Goal: Information Seeking & Learning: Learn about a topic

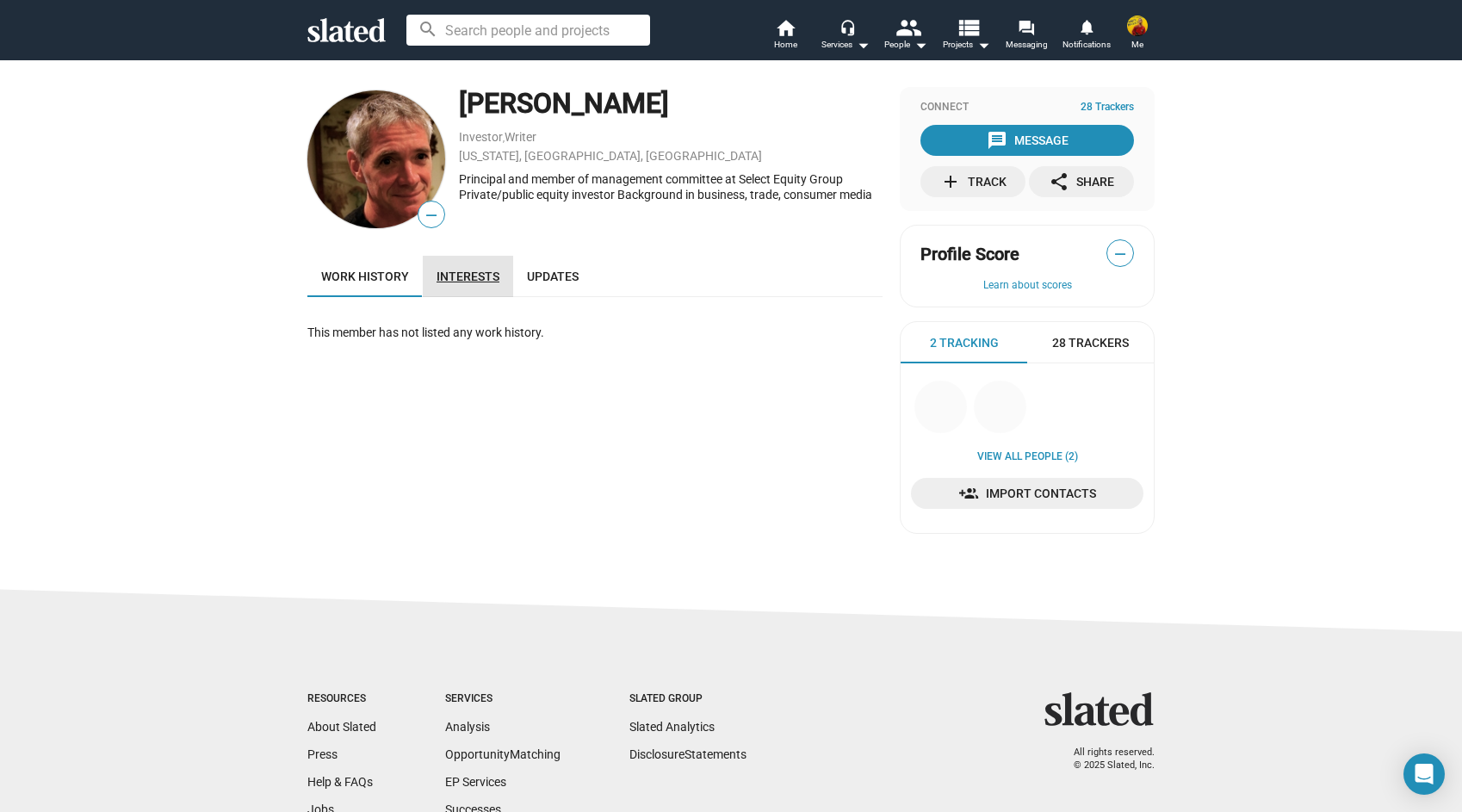
click at [481, 261] on link "Interests" at bounding box center [468, 276] width 90 height 42
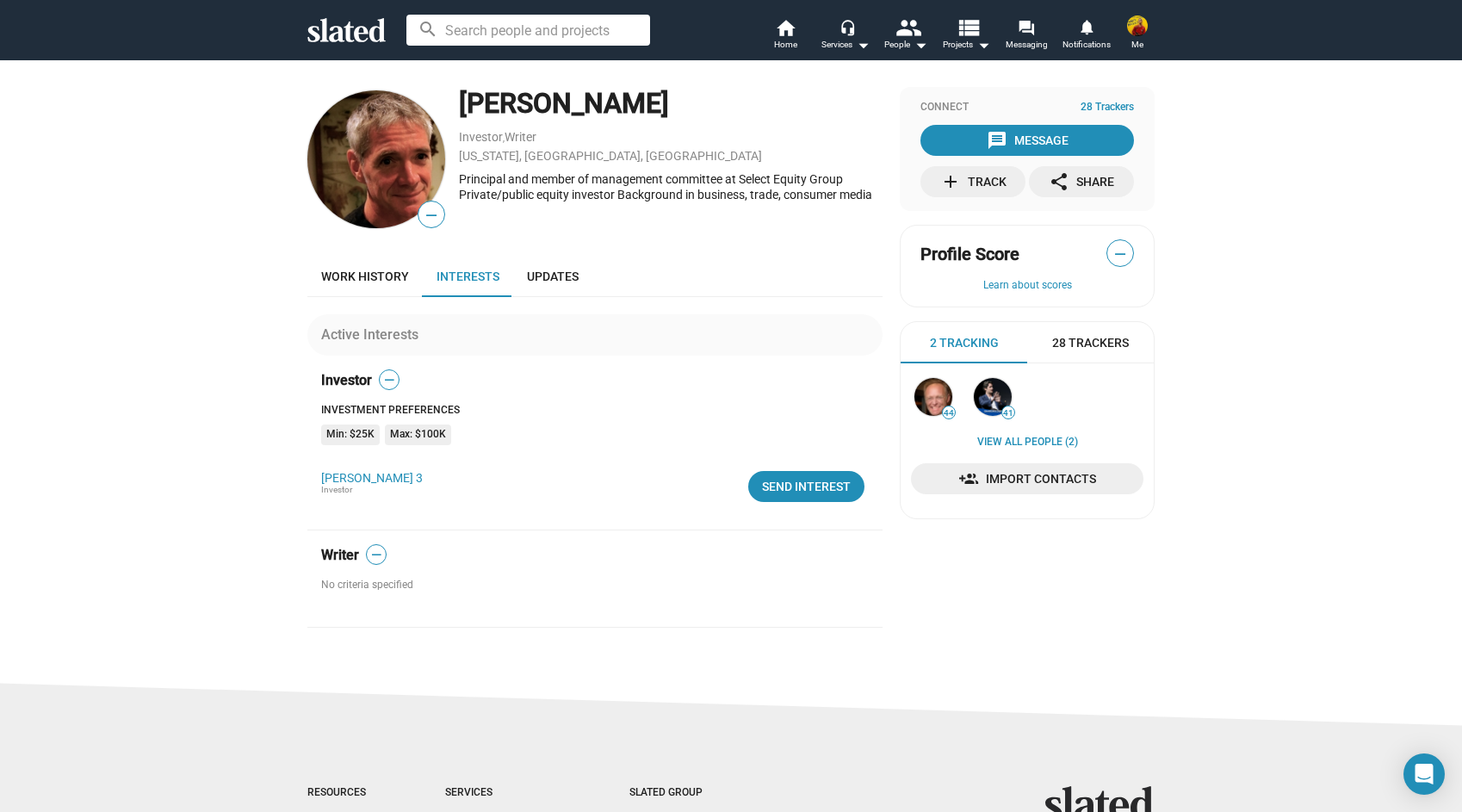
click at [1131, 29] on img at bounding box center [1138, 26] width 21 height 21
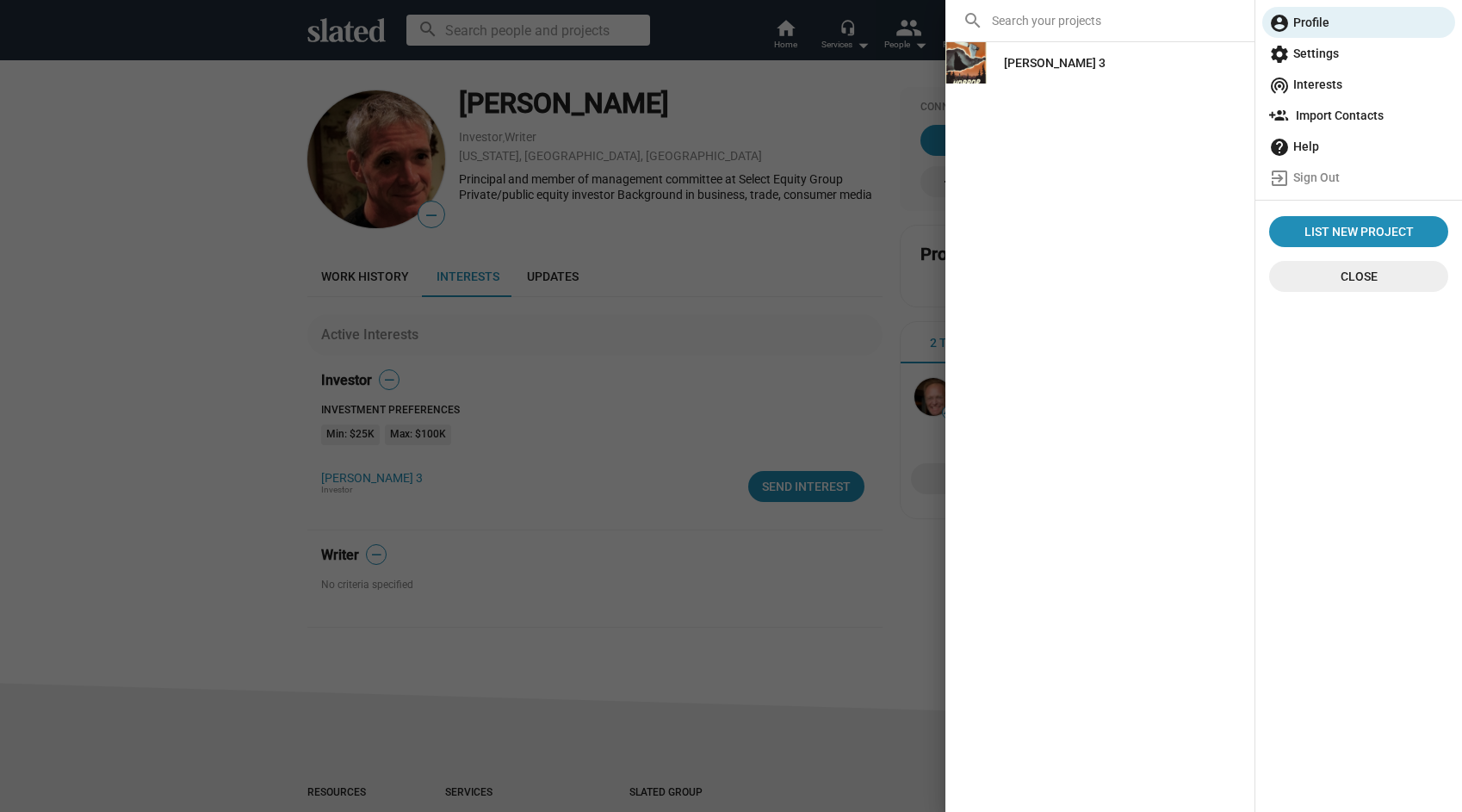
click at [700, 216] on div at bounding box center [731, 406] width 1462 height 812
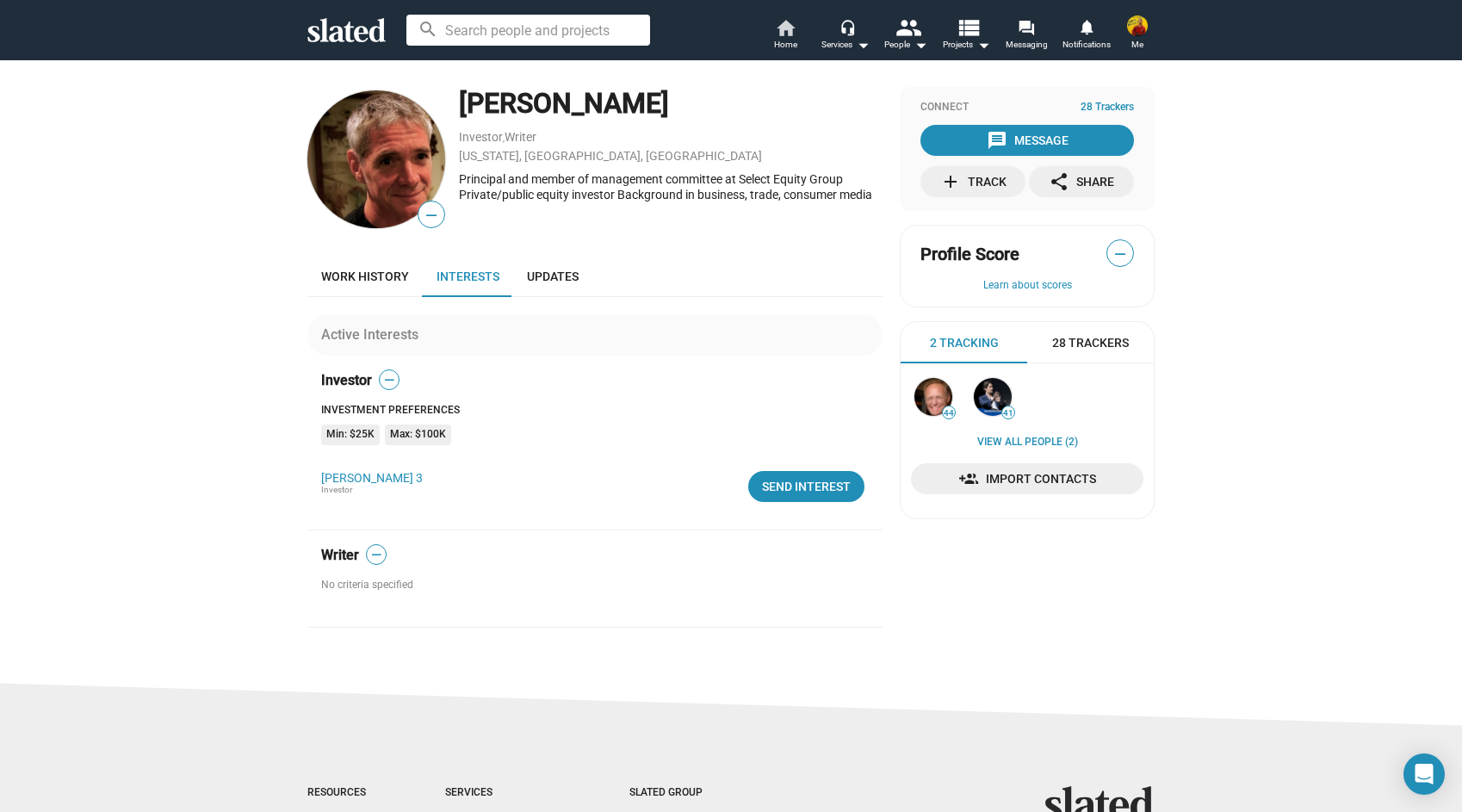
click at [788, 26] on mat-icon "home" at bounding box center [785, 28] width 21 height 21
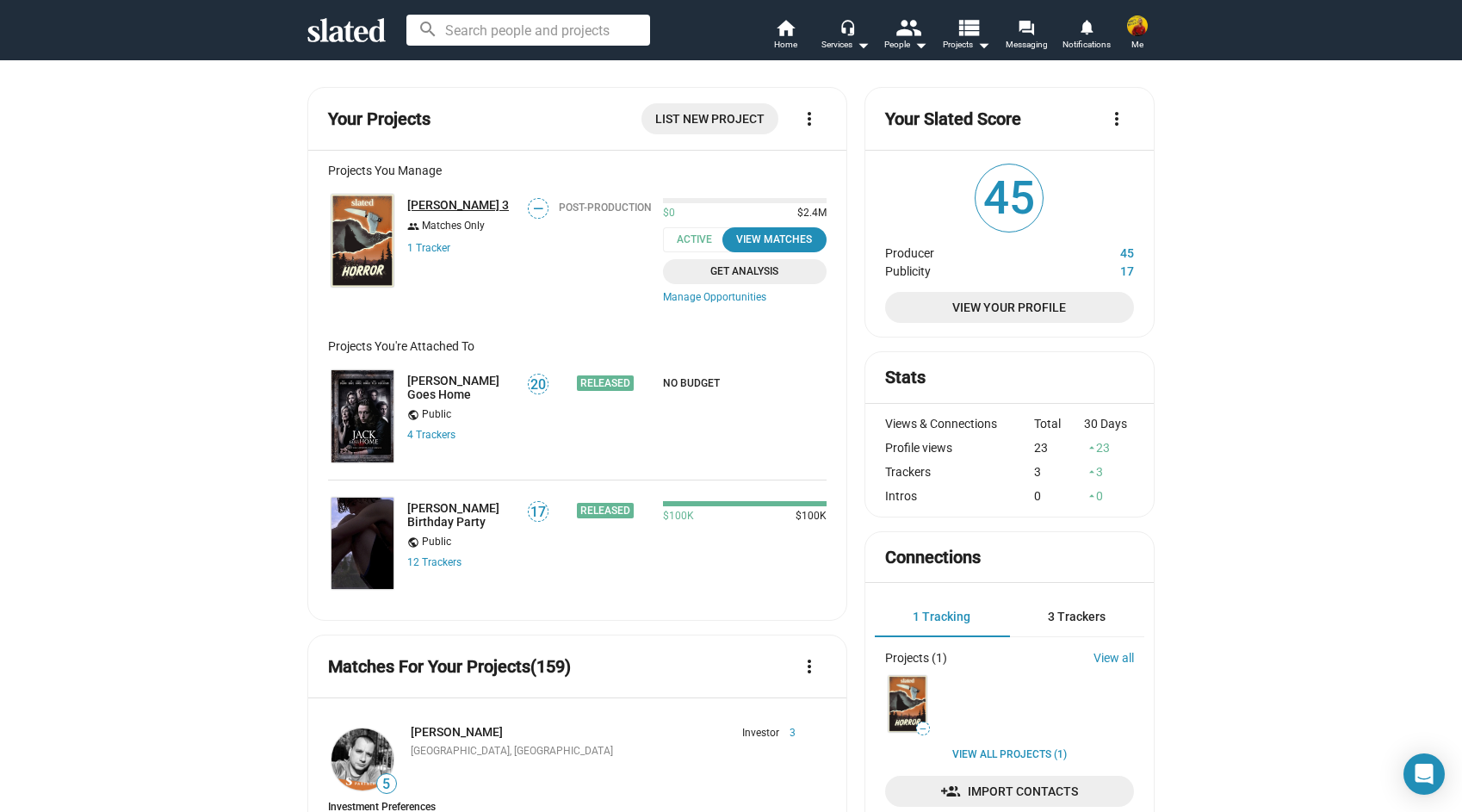
click at [431, 205] on link "[PERSON_NAME] 3" at bounding box center [458, 205] width 101 height 14
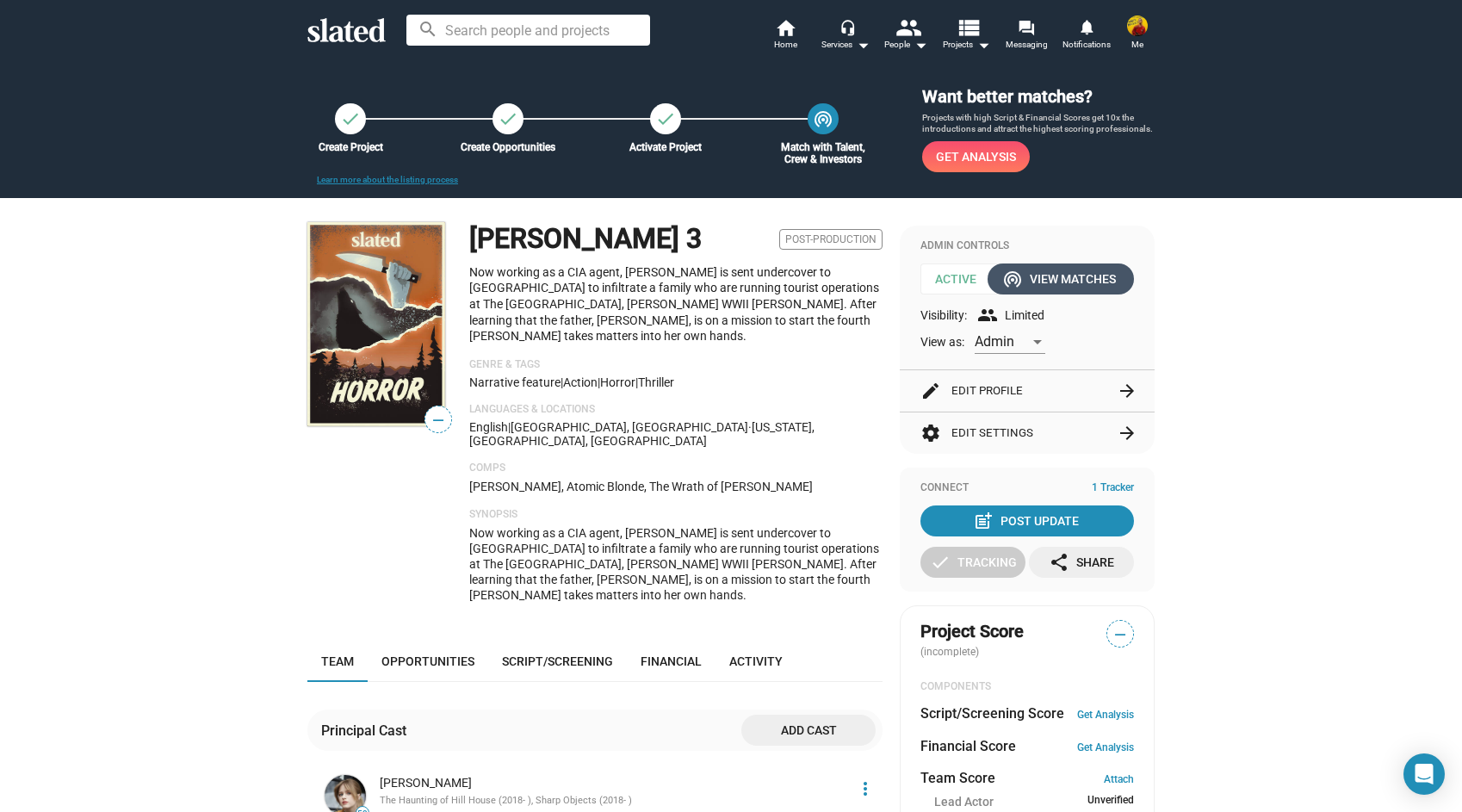
click at [1063, 270] on div "wifi_tethering View Matches" at bounding box center [1061, 279] width 110 height 31
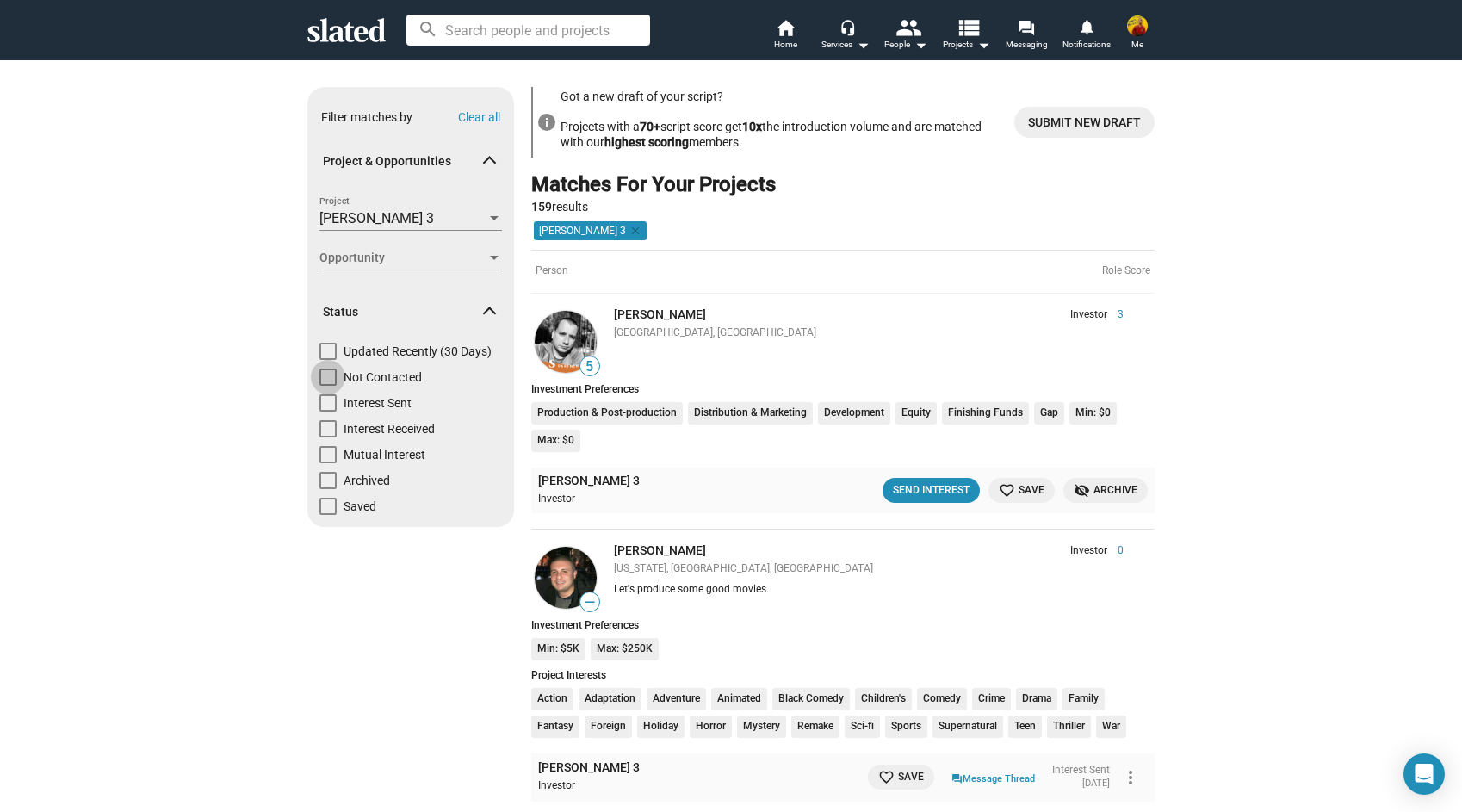
click at [391, 373] on span "Not Contacted" at bounding box center [382, 377] width 78 height 17
click at [328, 386] on input "Not Contacted" at bounding box center [328, 386] width 1 height 1
checkbox input "true"
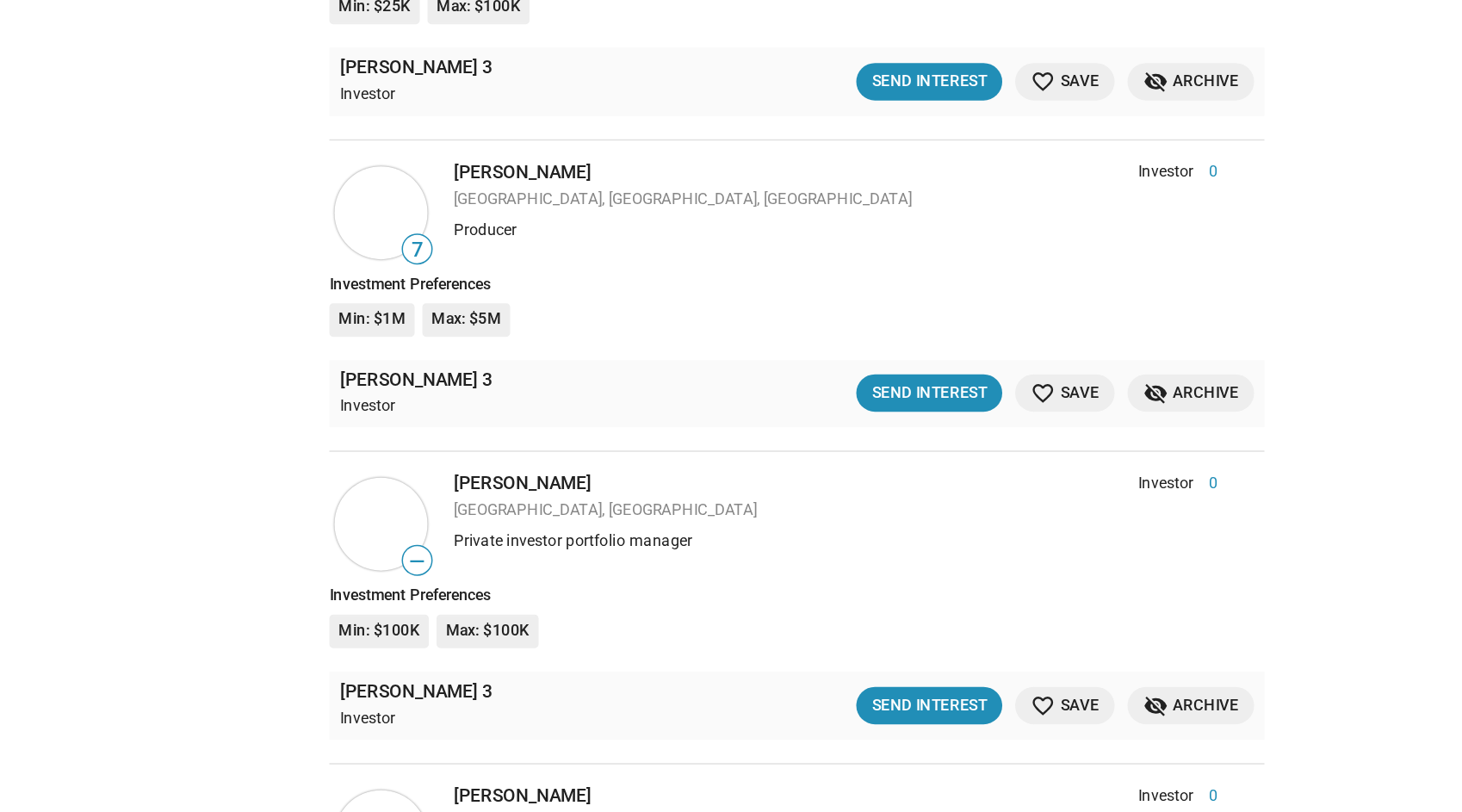
scroll to position [7483, 0]
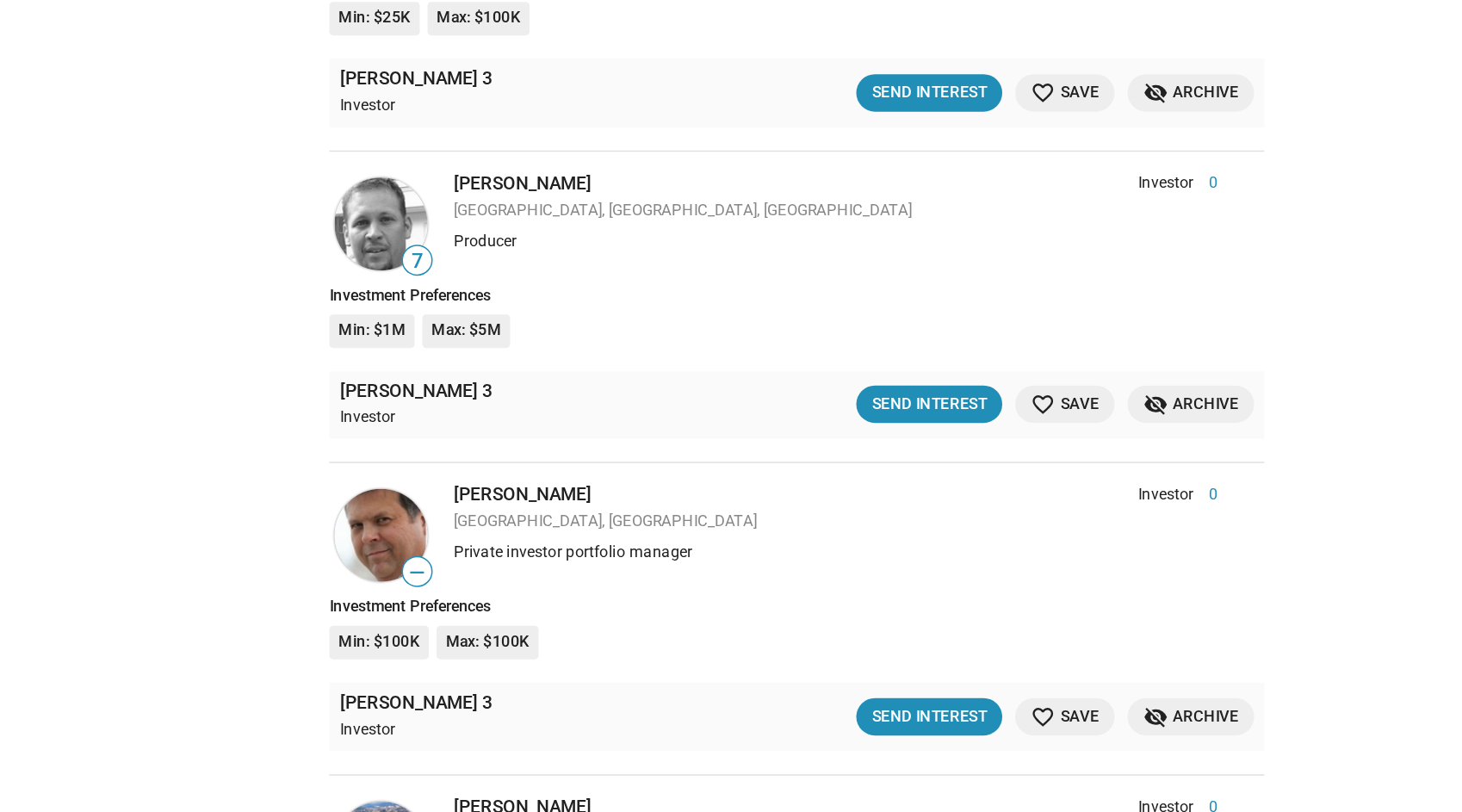
click at [601, 235] on div "[PERSON_NAME] Investor 0 [GEOGRAPHIC_DATA], [GEOGRAPHIC_DATA], [DEMOGRAPHIC_DAT…" at bounding box center [874, 263] width 548 height 57
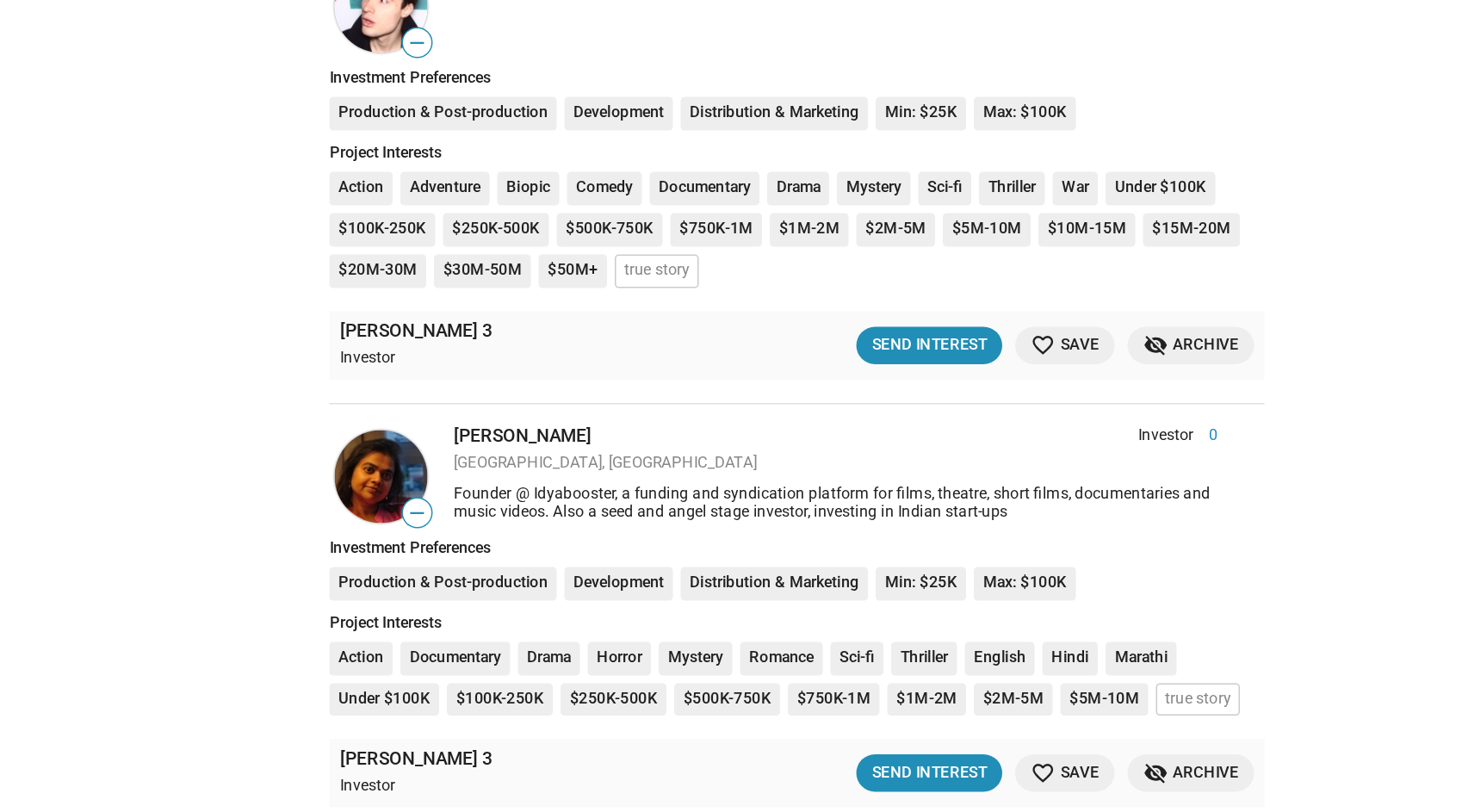
scroll to position [0, 0]
